Goal: Task Accomplishment & Management: Complete application form

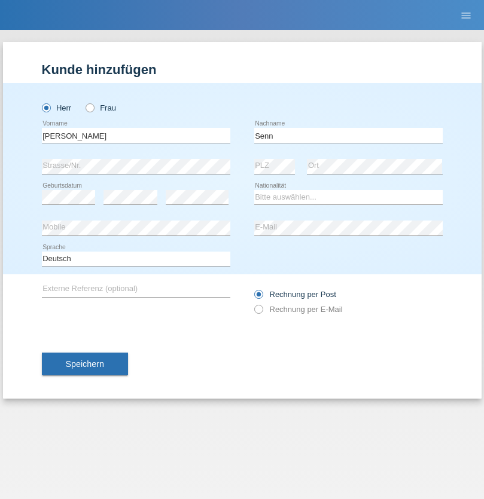
type input "Senn"
select select "CH"
select select "en"
radio input "true"
click at [136, 135] on input "text" at bounding box center [136, 135] width 188 height 15
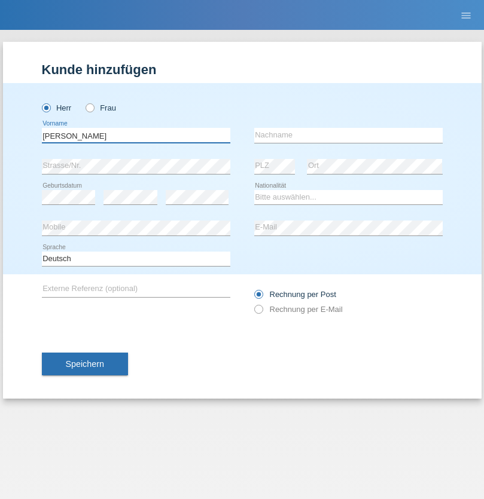
type input "Francesco"
click at [348, 135] on input "text" at bounding box center [348, 135] width 188 height 15
type input "Fortugno"
select select "IT"
select select "C"
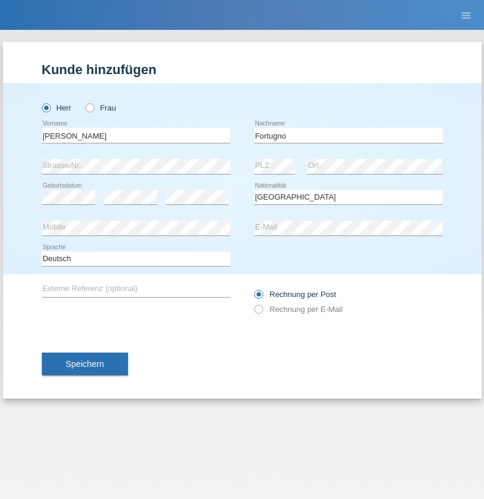
select select "09"
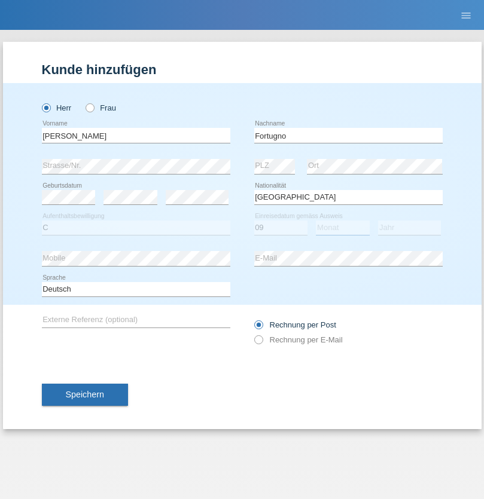
select select "08"
select select "2006"
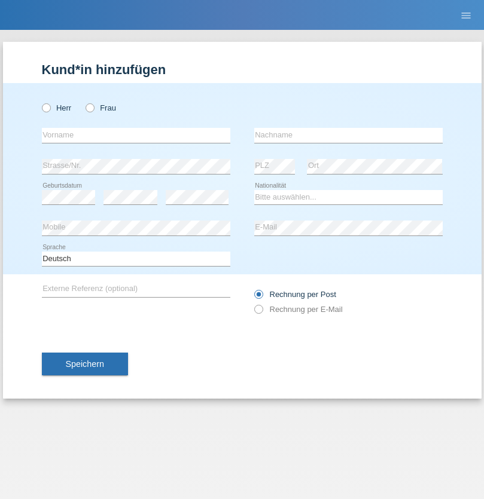
radio input "true"
click at [136, 135] on input "text" at bounding box center [136, 135] width 188 height 15
type input "Farkash"
click at [348, 135] on input "text" at bounding box center [348, 135] width 188 height 15
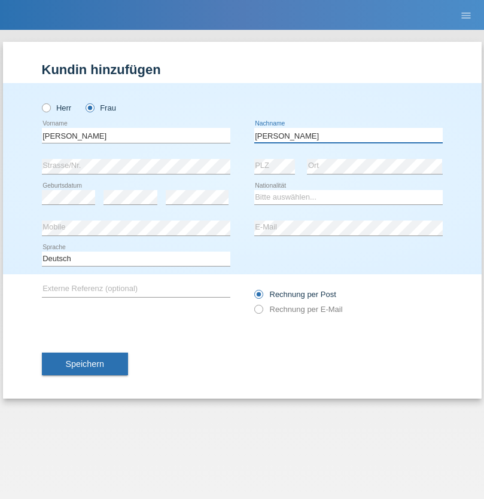
type input "Yolana"
select select "UA"
select select "C"
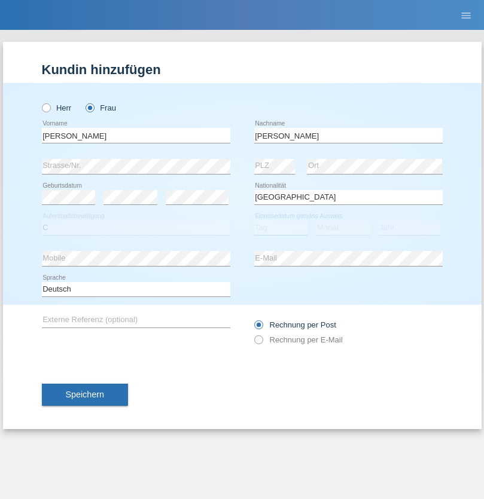
select select "23"
select select "10"
select select "2021"
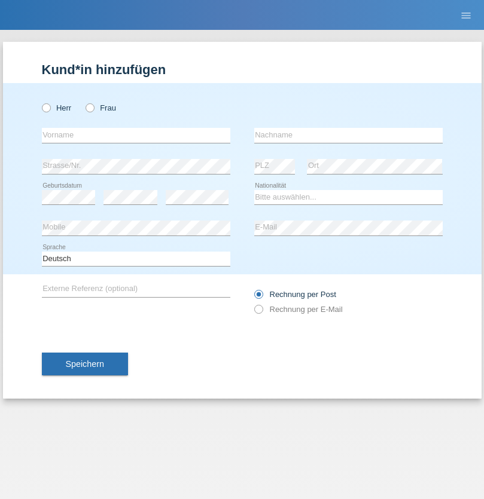
radio input "true"
click at [136, 135] on input "text" at bounding box center [136, 135] width 188 height 15
type input "Terezie"
click at [348, 135] on input "text" at bounding box center [348, 135] width 188 height 15
type input "Zachariášová"
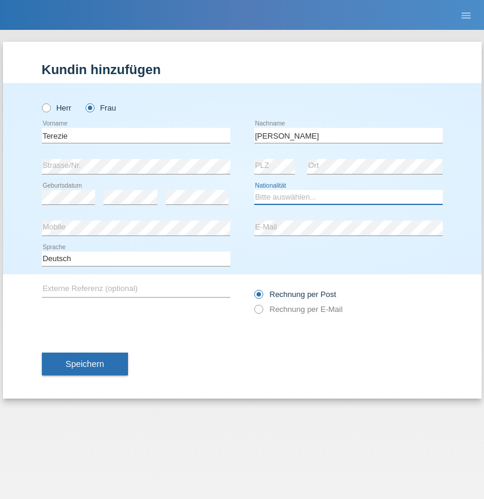
select select "CH"
radio input "true"
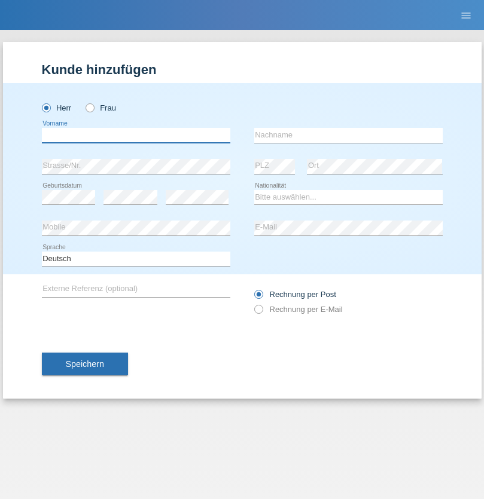
click at [136, 135] on input "text" at bounding box center [136, 135] width 188 height 15
type input "firat"
click at [348, 135] on input "text" at bounding box center [348, 135] width 188 height 15
type input "kara"
select select "CH"
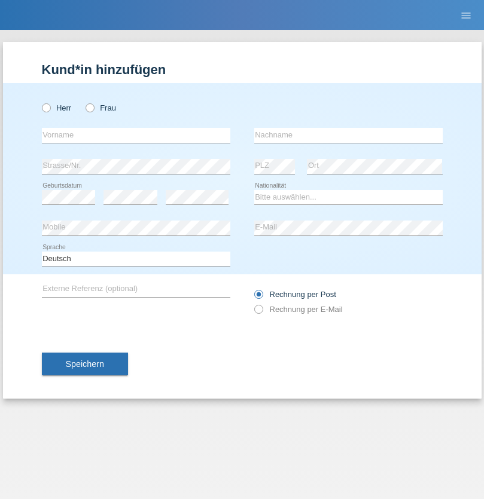
radio input "true"
click at [136, 135] on input "text" at bounding box center [136, 135] width 188 height 15
type input "Nuria"
click at [348, 135] on input "text" at bounding box center [348, 135] width 188 height 15
type input "D'Antino"
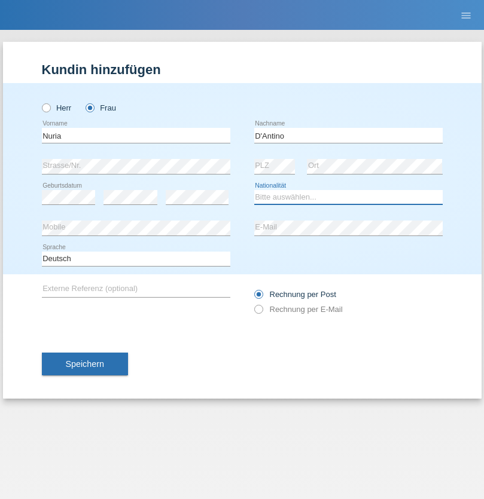
select select "CH"
